Goal: Find specific page/section: Find specific page/section

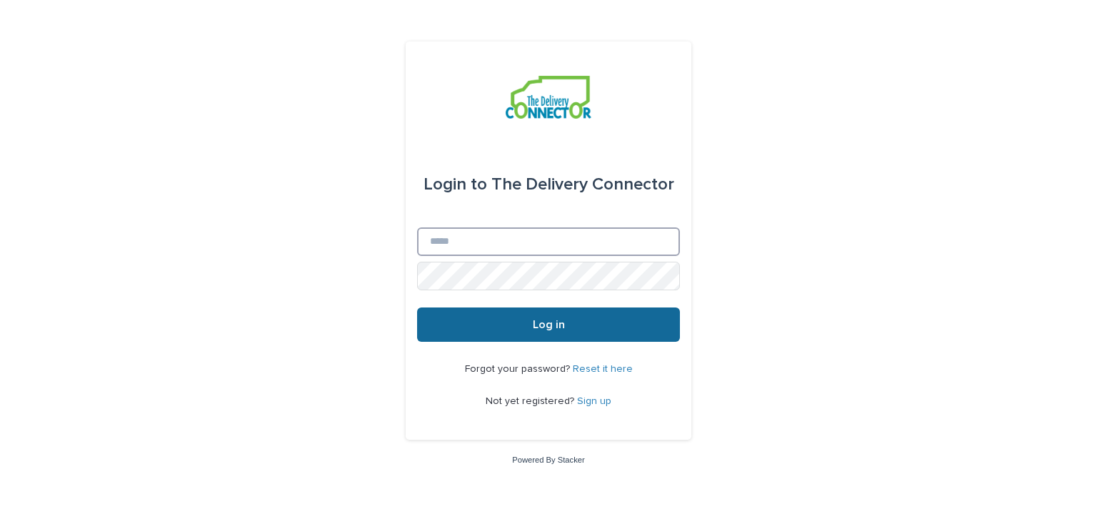
type input "**********"
click at [547, 329] on span "Log in" at bounding box center [549, 324] width 32 height 11
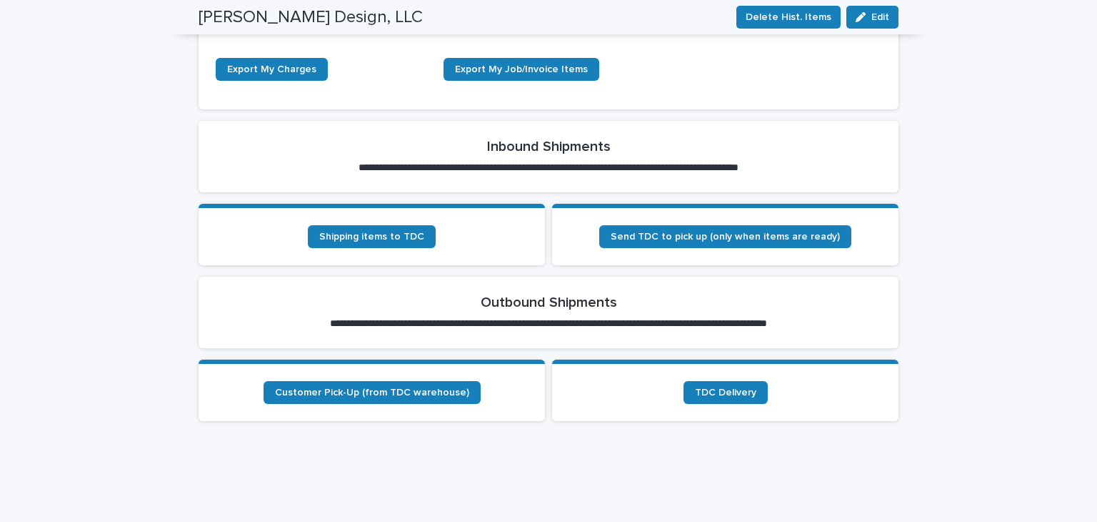
scroll to position [272, 0]
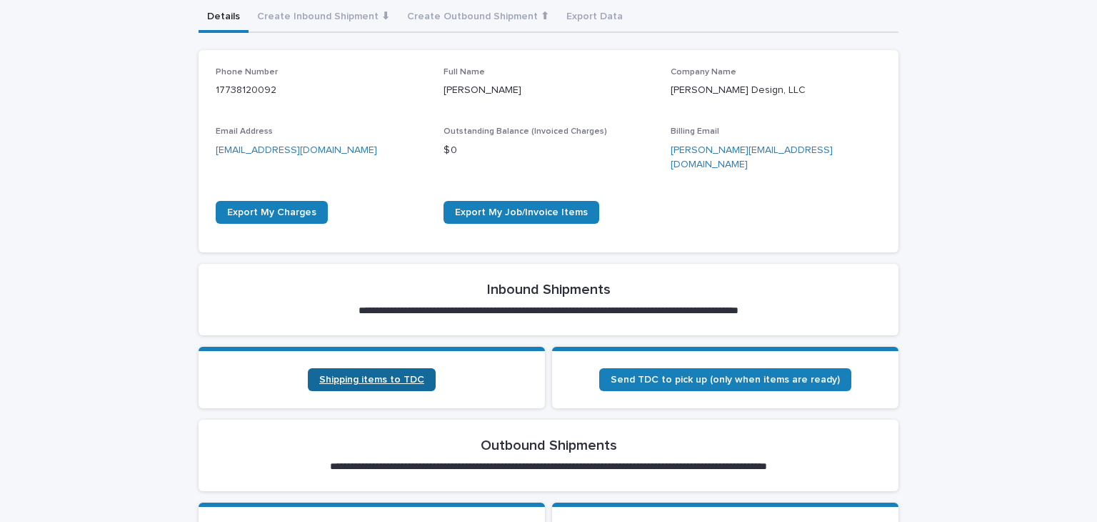
click at [406, 368] on link "Shipping items to TDC" at bounding box center [372, 379] width 128 height 23
